Goal: Task Accomplishment & Management: Manage account settings

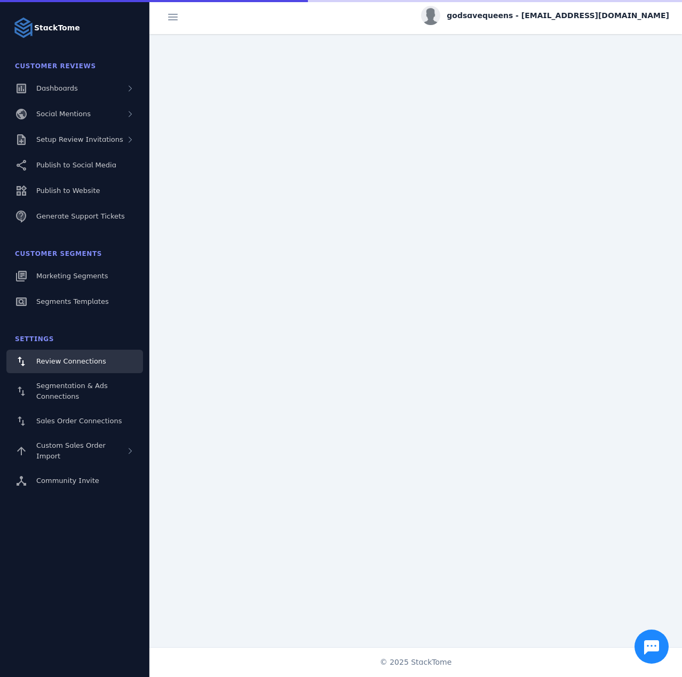
click at [71, 151] on fuse-vertical-navigation-group-item "Customer Reviews Dashboards Social Mentions Setup Review Invitations Publish to…" at bounding box center [74, 142] width 149 height 175
click at [78, 143] on div "Setup Review Invitations" at bounding box center [79, 139] width 87 height 11
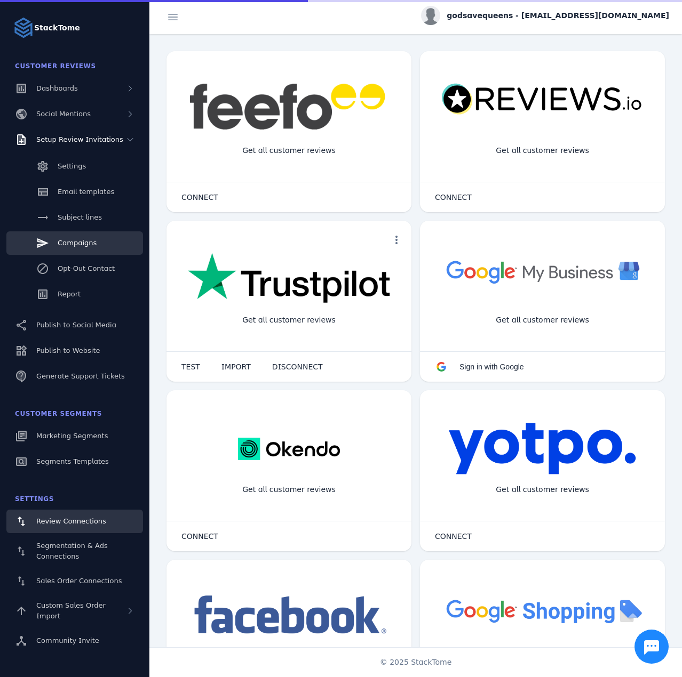
click at [76, 246] on span "Campaigns" at bounding box center [77, 243] width 39 height 8
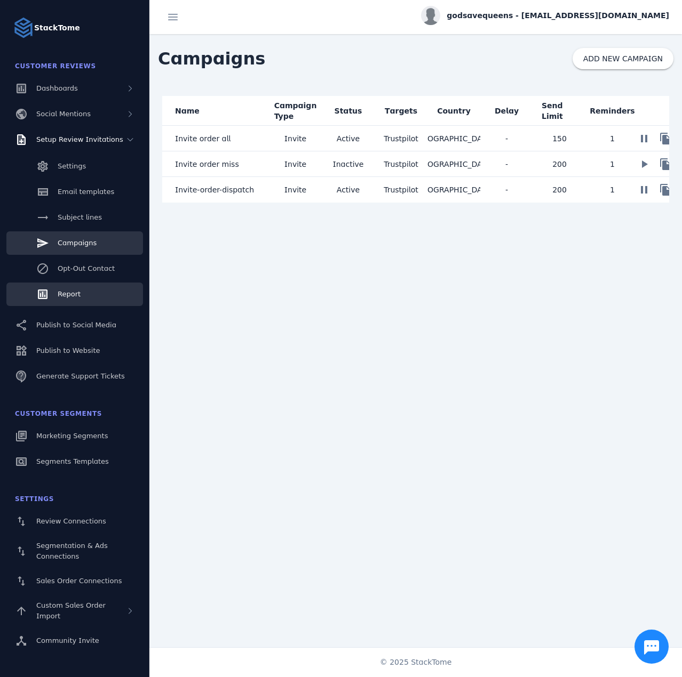
click at [77, 290] on span "Report" at bounding box center [69, 294] width 23 height 8
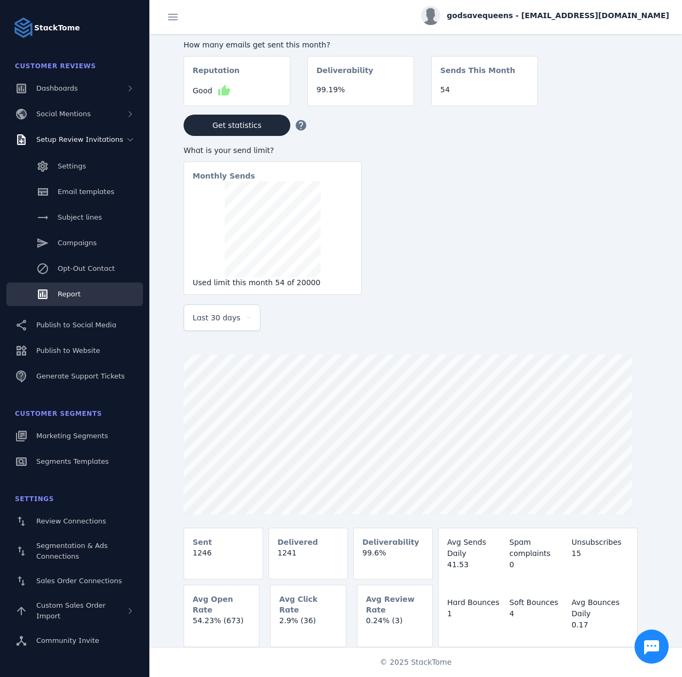
click at [232, 319] on span "Last 30 days" at bounding box center [217, 317] width 48 height 13
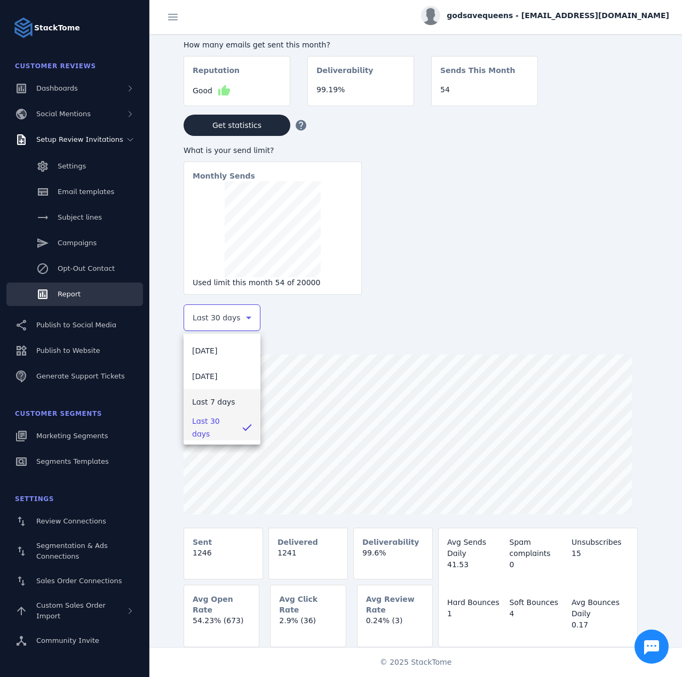
click at [219, 402] on span "Last 7 days" at bounding box center [213, 402] width 43 height 13
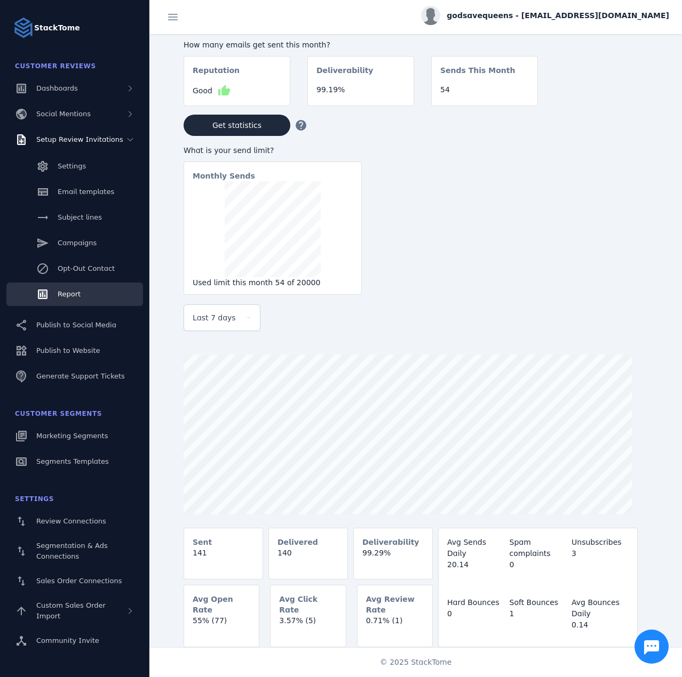
click at [560, 18] on span "godsavequeens - [EMAIL_ADDRESS][DOMAIN_NAME]" at bounding box center [557, 15] width 222 height 11
click at [620, 104] on span "Sign out" at bounding box center [635, 103] width 31 height 13
